Goal: Task Accomplishment & Management: Complete application form

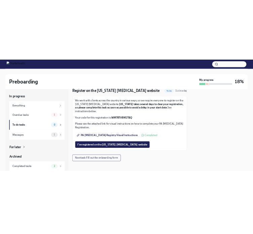
scroll to position [27, 0]
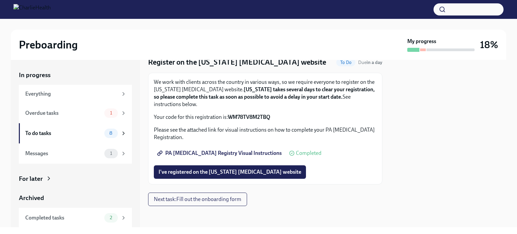
click at [225, 153] on span "PA [MEDICAL_DATA] Registry Visual Instructions" at bounding box center [219, 153] width 123 height 7
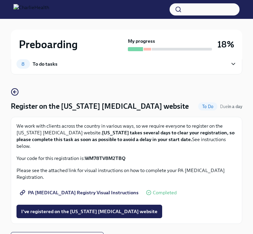
scroll to position [15, 0]
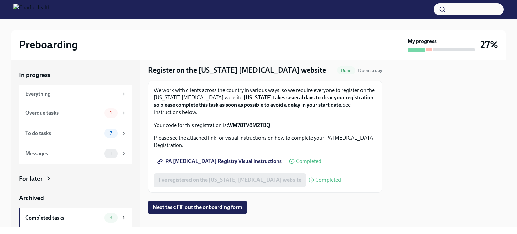
scroll to position [27, 0]
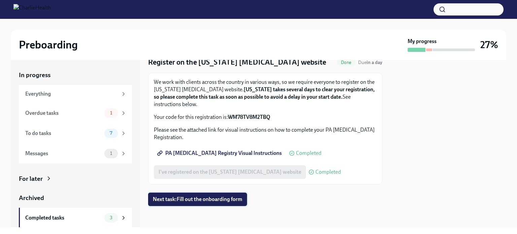
click at [222, 199] on span "Next task : Fill out the onboarding form" at bounding box center [197, 199] width 89 height 7
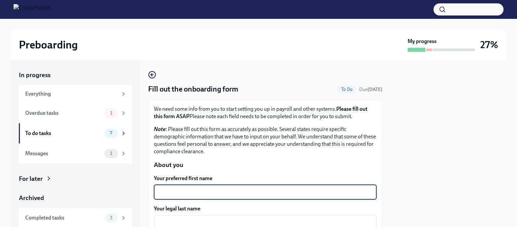
drag, startPoint x: 218, startPoint y: 194, endPoint x: 186, endPoint y: 189, distance: 31.9
click at [186, 189] on textarea "Your preferred first name" at bounding box center [265, 192] width 215 height 8
type textarea "m"
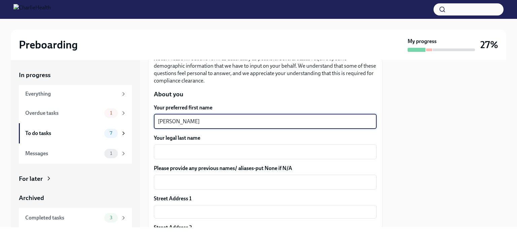
scroll to position [71, 0]
type textarea "Morgan"
click at [174, 153] on textarea "Your legal last name" at bounding box center [265, 151] width 215 height 8
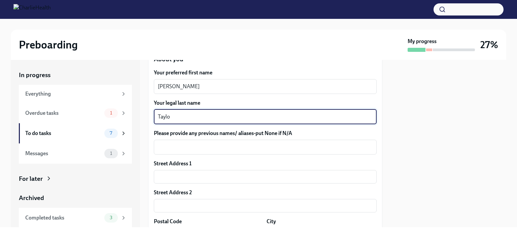
scroll to position [114, 0]
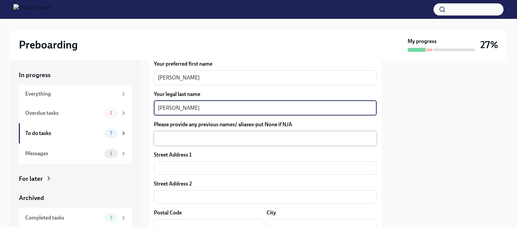
type textarea "Taylor"
click at [165, 134] on textarea "Please provide any previous names/ aliases-put None if N/A" at bounding box center [265, 138] width 215 height 8
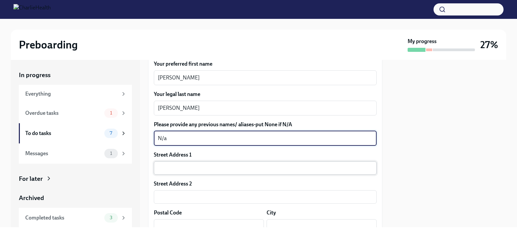
type textarea "N/a"
click at [165, 164] on input "text" at bounding box center [265, 167] width 223 height 13
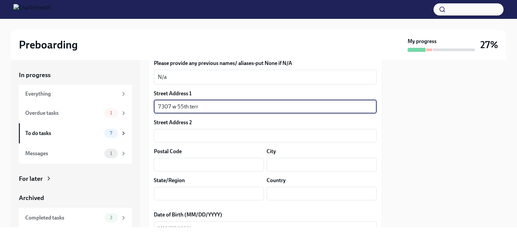
scroll to position [176, 0]
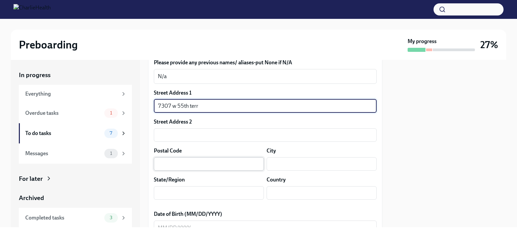
type input "7307 w 55th terr"
click at [164, 164] on input "text" at bounding box center [209, 163] width 110 height 13
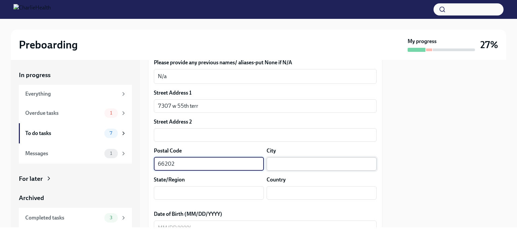
type input "66202"
click at [258, 162] on input "text" at bounding box center [321, 163] width 110 height 13
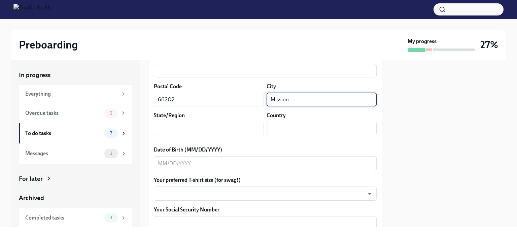
scroll to position [241, 0]
type input "Mission"
click at [175, 127] on input "text" at bounding box center [209, 127] width 110 height 13
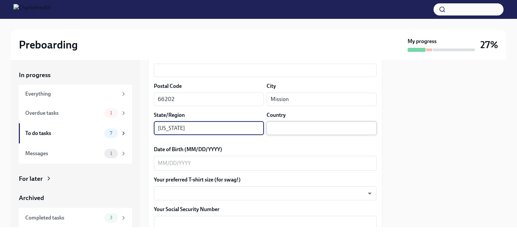
type input "Kansas"
click at [258, 130] on input "text" at bounding box center [321, 127] width 110 height 13
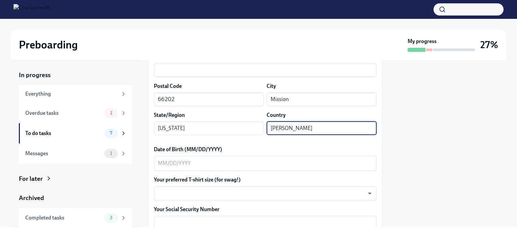
scroll to position [284, 0]
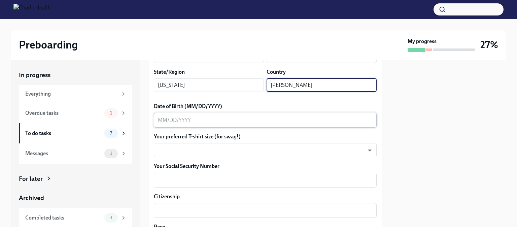
type input "Johnson"
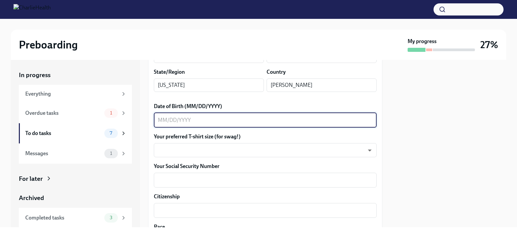
click at [217, 121] on textarea "Date of Birth (MM/DD/YYYY)" at bounding box center [265, 120] width 215 height 8
type textarea "09/09/1995"
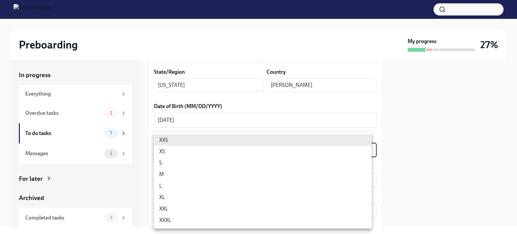
click at [168, 151] on body "Preboarding My progress 27% In progress Everything Overdue tasks 1 To do tasks …" at bounding box center [258, 117] width 517 height 234
click at [164, 209] on li "XXL" at bounding box center [263, 208] width 218 height 11
type input "ojXKLDMTY"
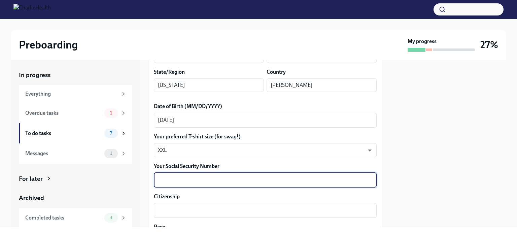
click at [186, 180] on textarea "Your Social Security Number" at bounding box center [265, 180] width 215 height 8
type textarea "496113209"
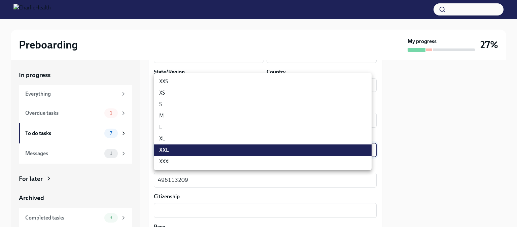
click at [177, 149] on body "Preboarding My progress 27% In progress Everything Overdue tasks 1 To do tasks …" at bounding box center [258, 117] width 517 height 234
click at [170, 136] on li "XL" at bounding box center [263, 138] width 218 height 11
type input "tefiUEqpP"
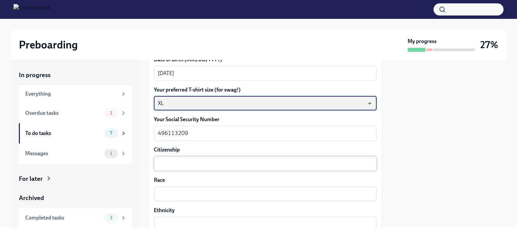
scroll to position [331, 0]
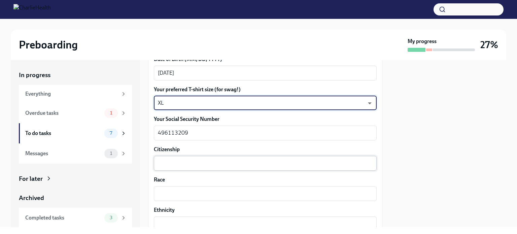
click at [174, 166] on textarea "Citizenship" at bounding box center [265, 163] width 215 height 8
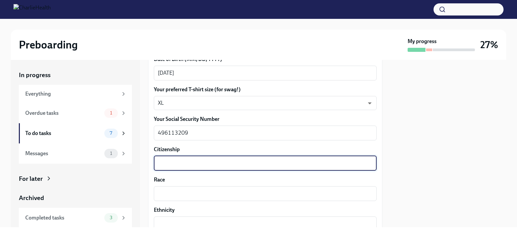
click at [161, 163] on textarea "Citizenship" at bounding box center [265, 163] width 215 height 8
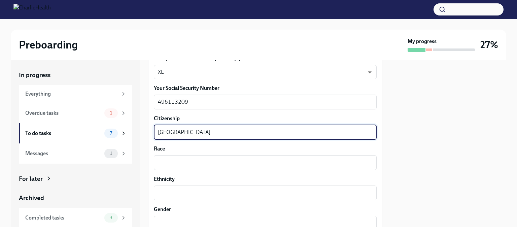
type textarea "United States"
click at [161, 163] on textarea "Race" at bounding box center [265, 162] width 215 height 8
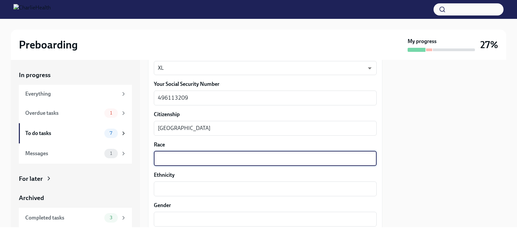
scroll to position [366, 0]
type textarea "M"
type textarea "B"
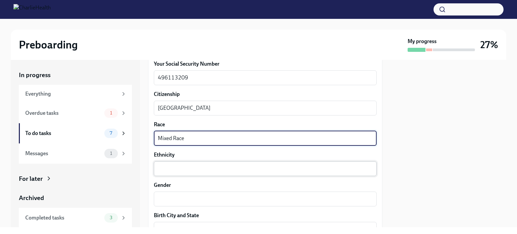
scroll to position [387, 0]
type textarea "Mixed Race"
click at [162, 163] on div "x ​" at bounding box center [265, 167] width 223 height 15
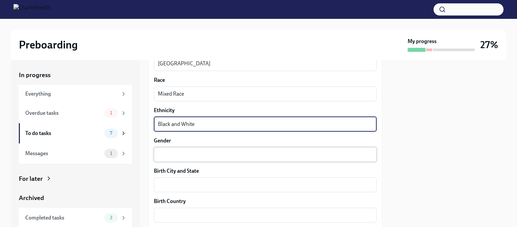
scroll to position [430, 0]
type textarea "Black and White"
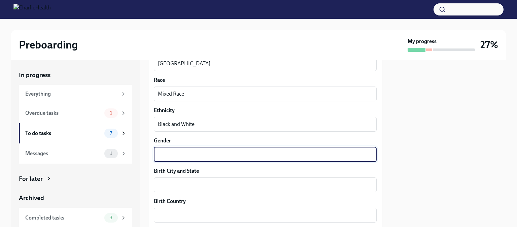
click at [162, 154] on textarea "Gender" at bounding box center [265, 154] width 215 height 8
type textarea "Female"
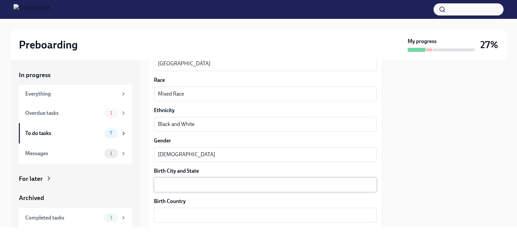
drag, startPoint x: 171, startPoint y: 179, endPoint x: 164, endPoint y: 184, distance: 8.4
click at [164, 184] on textarea "Birth City and State" at bounding box center [265, 185] width 215 height 8
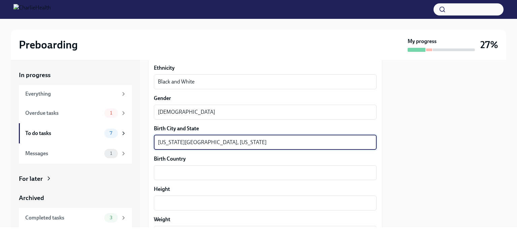
scroll to position [473, 0]
type textarea "Kansas City, Missouri"
click at [165, 171] on textarea "Birth Country" at bounding box center [265, 172] width 215 height 8
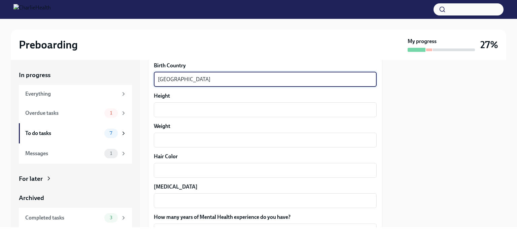
scroll to position [530, 0]
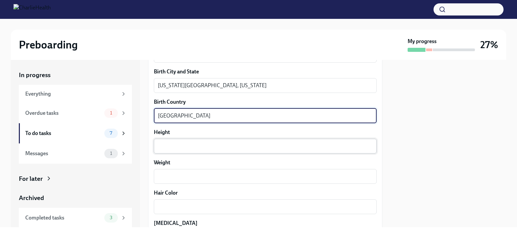
type textarea "United States"
click at [165, 142] on textarea "Height" at bounding box center [265, 146] width 215 height 8
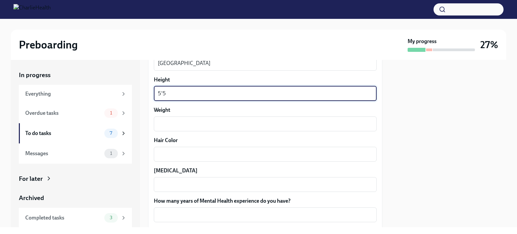
scroll to position [582, 0]
type textarea "5'5"
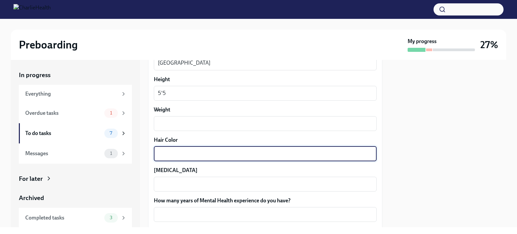
click at [164, 156] on textarea "Hair Color" at bounding box center [265, 154] width 215 height 8
type textarea "Black"
click at [164, 177] on div "x ​" at bounding box center [265, 184] width 223 height 15
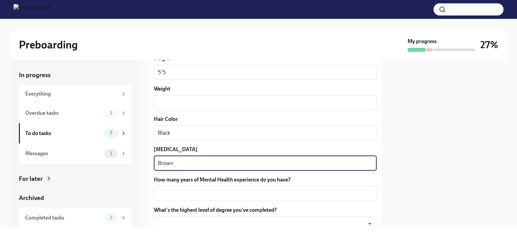
scroll to position [605, 0]
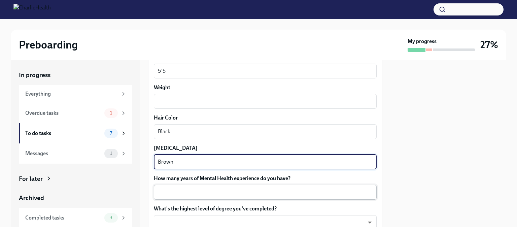
type textarea "Brown"
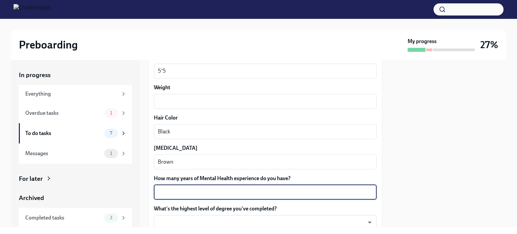
click at [164, 191] on textarea "How many years of Mental Health experience do you have?" at bounding box center [265, 192] width 215 height 8
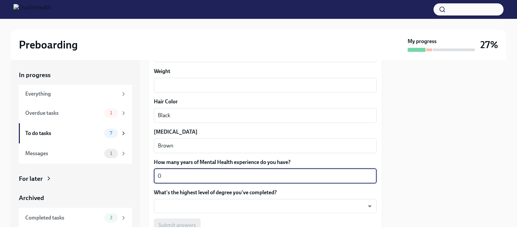
scroll to position [621, 0]
type textarea "0"
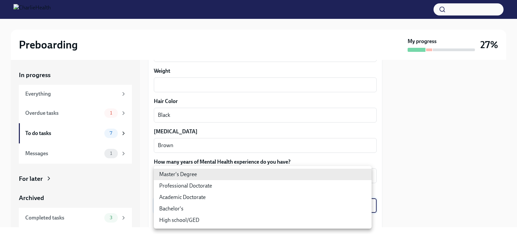
click at [171, 205] on body "Preboarding My progress 27% In progress Everything Overdue tasks 1 To do tasks …" at bounding box center [258, 117] width 517 height 234
click at [171, 205] on li "Bachelor's" at bounding box center [263, 208] width 218 height 11
type input "oQxEXK86X"
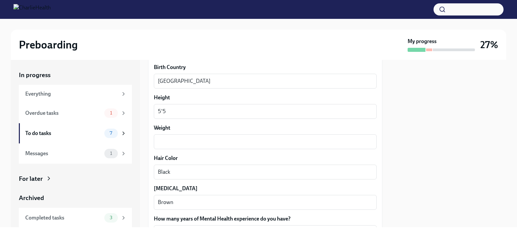
scroll to position [564, 0]
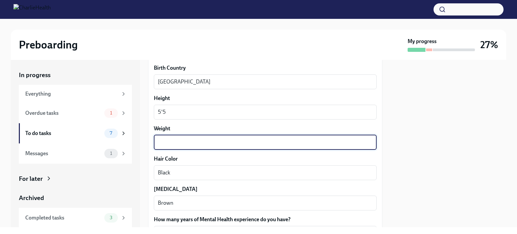
click at [167, 144] on textarea "Weight" at bounding box center [265, 142] width 215 height 8
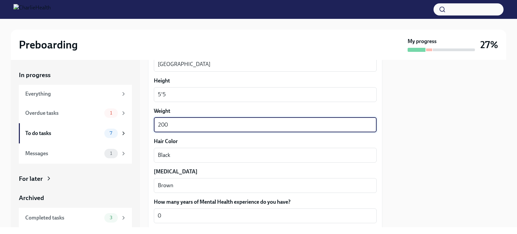
scroll to position [586, 0]
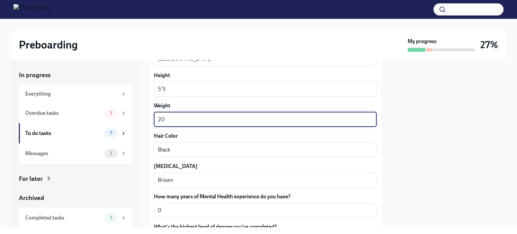
type textarea "2"
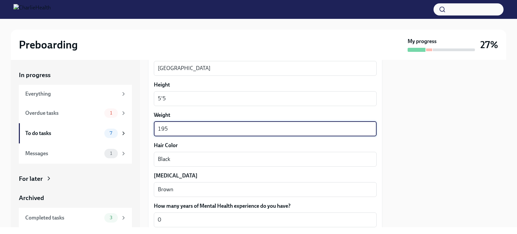
scroll to position [674, 0]
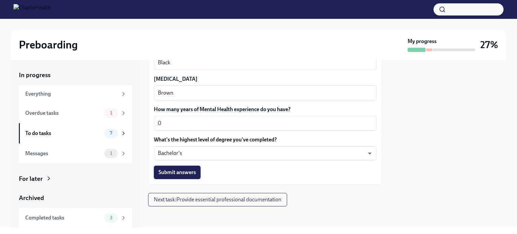
type textarea "195"
click at [169, 173] on span "Submit answers" at bounding box center [176, 172] width 37 height 7
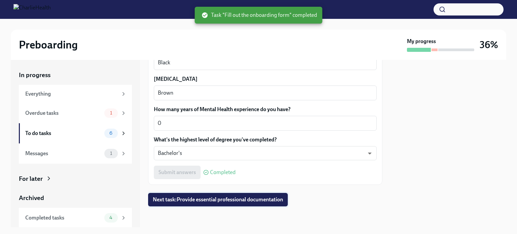
click at [201, 198] on span "Next task : Provide essential professional documentation" at bounding box center [218, 199] width 130 height 7
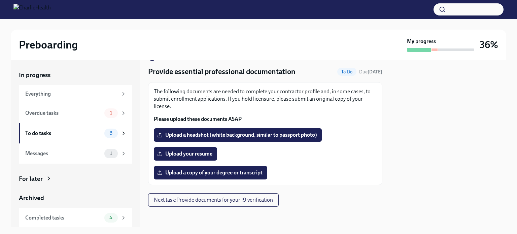
scroll to position [18, 0]
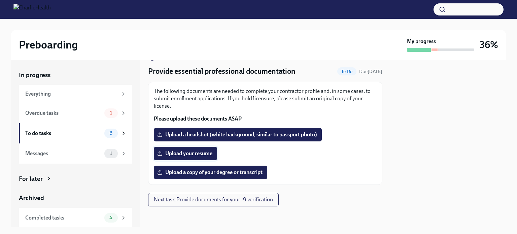
click at [204, 153] on span "Upload your resume" at bounding box center [185, 153] width 54 height 7
click at [0, 0] on input "Upload your resume" at bounding box center [0, 0] width 0 height 0
click at [190, 152] on span "Upload your resume" at bounding box center [185, 153] width 54 height 7
click at [0, 0] on input "Upload your resume" at bounding box center [0, 0] width 0 height 0
click at [197, 171] on span "Upload a copy of your degree or transcript" at bounding box center [210, 172] width 104 height 7
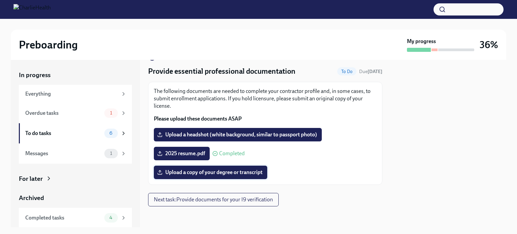
click at [0, 0] on input "Upload a copy of your degree or transcript" at bounding box center [0, 0] width 0 height 0
click at [252, 173] on span "Upload a copy of your degree or transcript" at bounding box center [210, 172] width 104 height 7
click at [0, 0] on input "Upload a copy of your degree or transcript" at bounding box center [0, 0] width 0 height 0
click at [230, 133] on span "Upload a headshot (white background, similar to passport photo)" at bounding box center [237, 134] width 158 height 7
click at [0, 0] on input "Upload a headshot (white background, similar to passport photo)" at bounding box center [0, 0] width 0 height 0
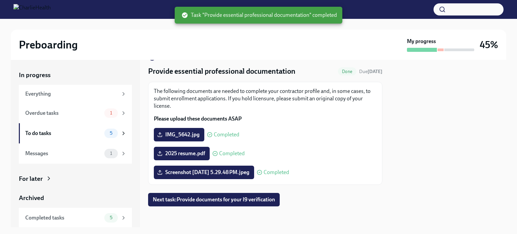
scroll to position [18, 0]
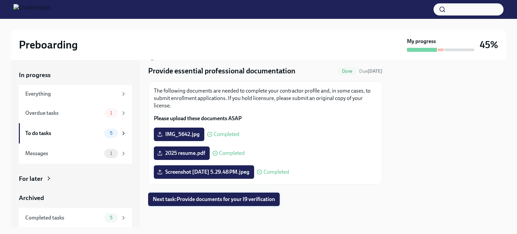
click at [209, 201] on span "Next task : Provide documents for your I9 verification" at bounding box center [214, 199] width 122 height 7
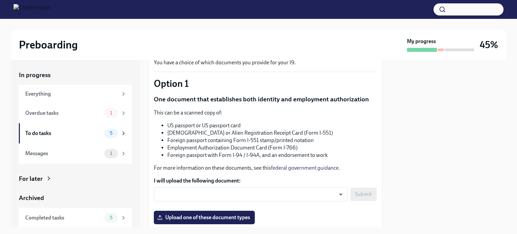
scroll to position [47, 0]
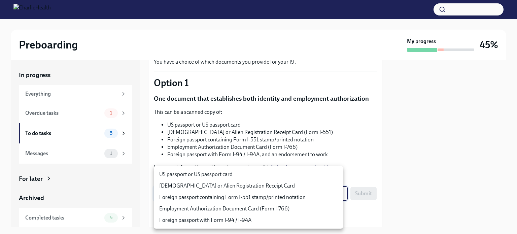
click at [209, 196] on body "Preboarding My progress 45% In progress Everything Overdue tasks 1 To do tasks …" at bounding box center [258, 117] width 517 height 234
click at [258, 127] on div at bounding box center [258, 117] width 517 height 234
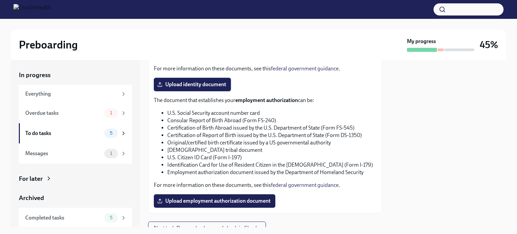
scroll to position [337, 0]
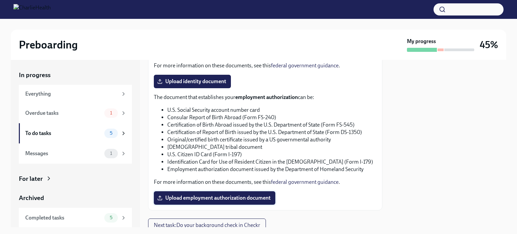
click at [191, 201] on label "Upload employment authorization document" at bounding box center [214, 197] width 121 height 13
click at [0, 0] on input "Upload employment authorization document" at bounding box center [0, 0] width 0 height 0
click at [190, 80] on span "Upload identity document" at bounding box center [192, 81] width 68 height 7
click at [0, 0] on input "Upload identity document" at bounding box center [0, 0] width 0 height 0
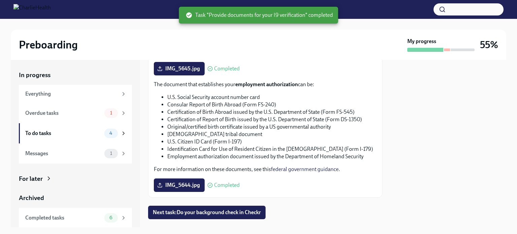
scroll to position [363, 0]
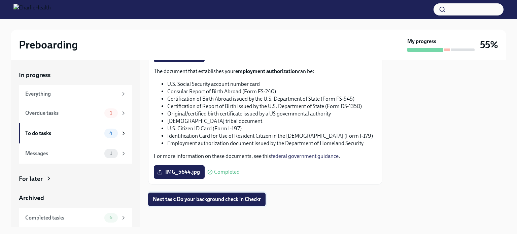
click at [204, 200] on span "Next task : Do your background check in Checkr" at bounding box center [207, 199] width 108 height 7
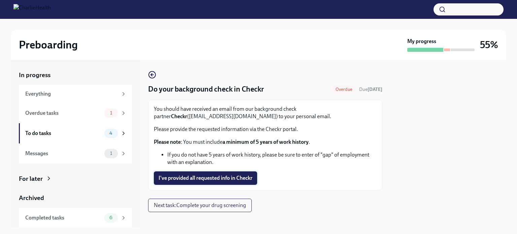
click at [215, 181] on span "I've provided all requested info in Checkr" at bounding box center [205, 178] width 94 height 7
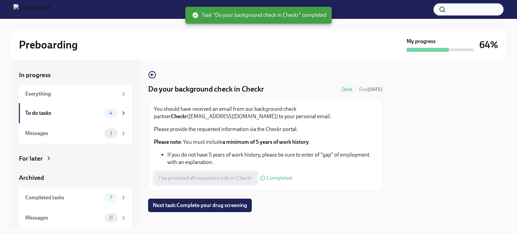
scroll to position [6, 0]
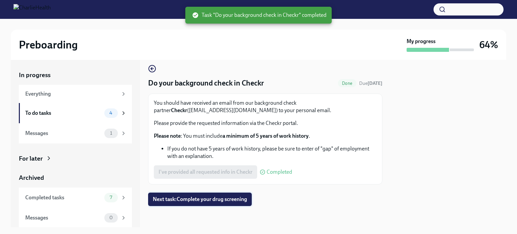
click at [206, 203] on button "Next task : Complete your drug screening" at bounding box center [200, 198] width 104 height 13
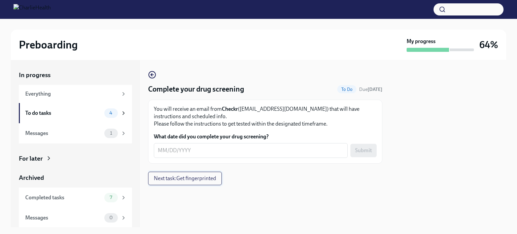
click at [186, 180] on span "Next task : Get fingerprinted" at bounding box center [185, 178] width 62 height 7
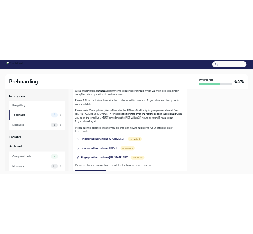
scroll to position [44, 0]
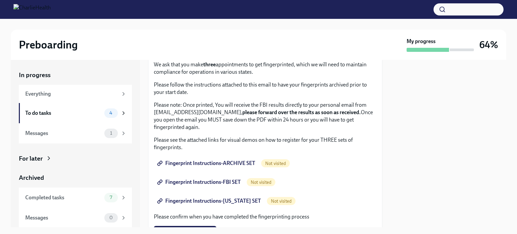
click at [197, 164] on span "Fingerprint Instructions-ARCHIVE SET" at bounding box center [206, 163] width 97 height 7
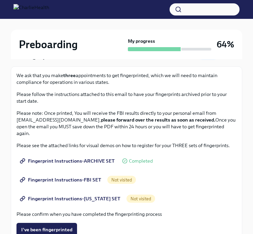
scroll to position [89, 0]
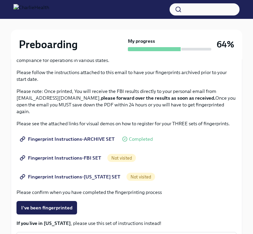
click at [88, 160] on span "Fingerprint Instructions-FBI SET" at bounding box center [61, 157] width 80 height 7
click at [130, 177] on span "Not visited" at bounding box center [140, 176] width 29 height 5
click at [88, 179] on span "Fingerprint Instructions-FLORIDA SET" at bounding box center [70, 176] width 99 height 7
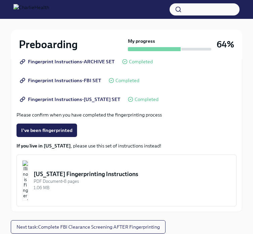
scroll to position [189, 0]
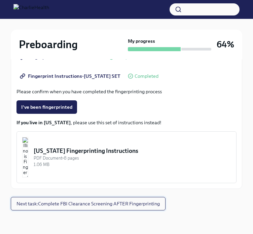
click at [96, 203] on span "Next task : Complete FBI Clearance Screening AFTER Fingerprinting" at bounding box center [87, 203] width 143 height 7
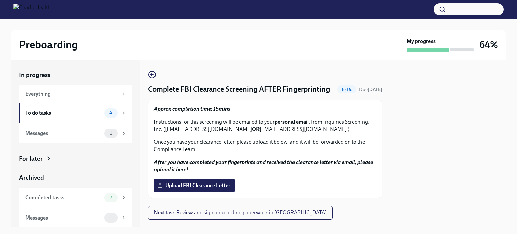
scroll to position [23, 0]
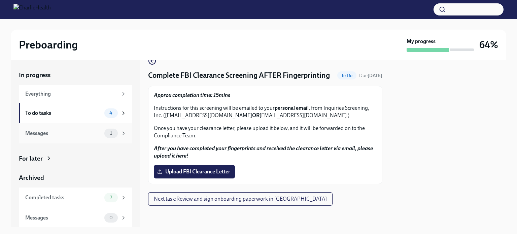
click at [106, 134] on span "1" at bounding box center [111, 132] width 10 height 5
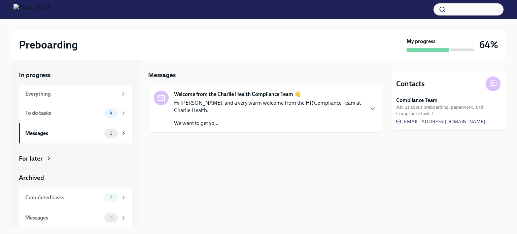
click at [202, 108] on p "Hi Morgan, and a very warm welcome from the HR Compliance Team at Charlie Healt…" at bounding box center [268, 106] width 189 height 15
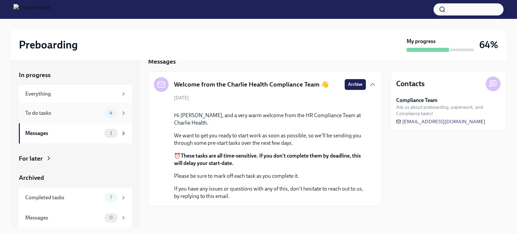
click at [58, 112] on div "To do tasks" at bounding box center [63, 112] width 76 height 7
